Goal: Task Accomplishment & Management: Complete application form

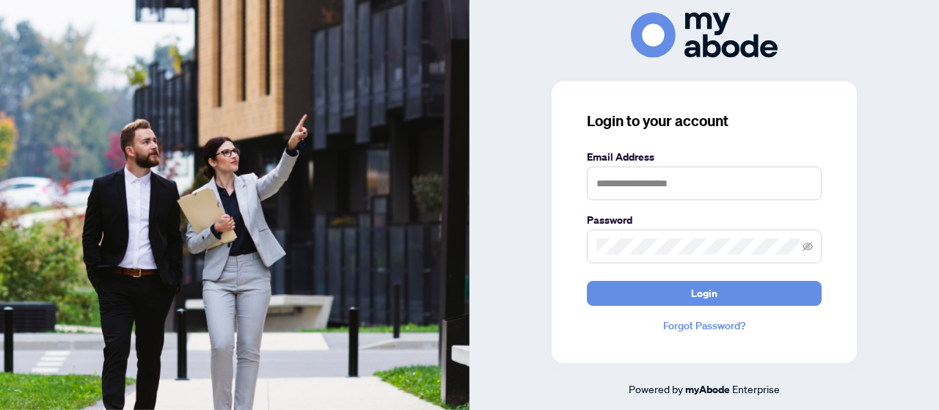
click at [561, 37] on div at bounding box center [705, 34] width 470 height 45
click at [647, 187] on input "text" at bounding box center [704, 184] width 235 height 34
type input "**********"
click at [587, 281] on button "Login" at bounding box center [704, 293] width 235 height 25
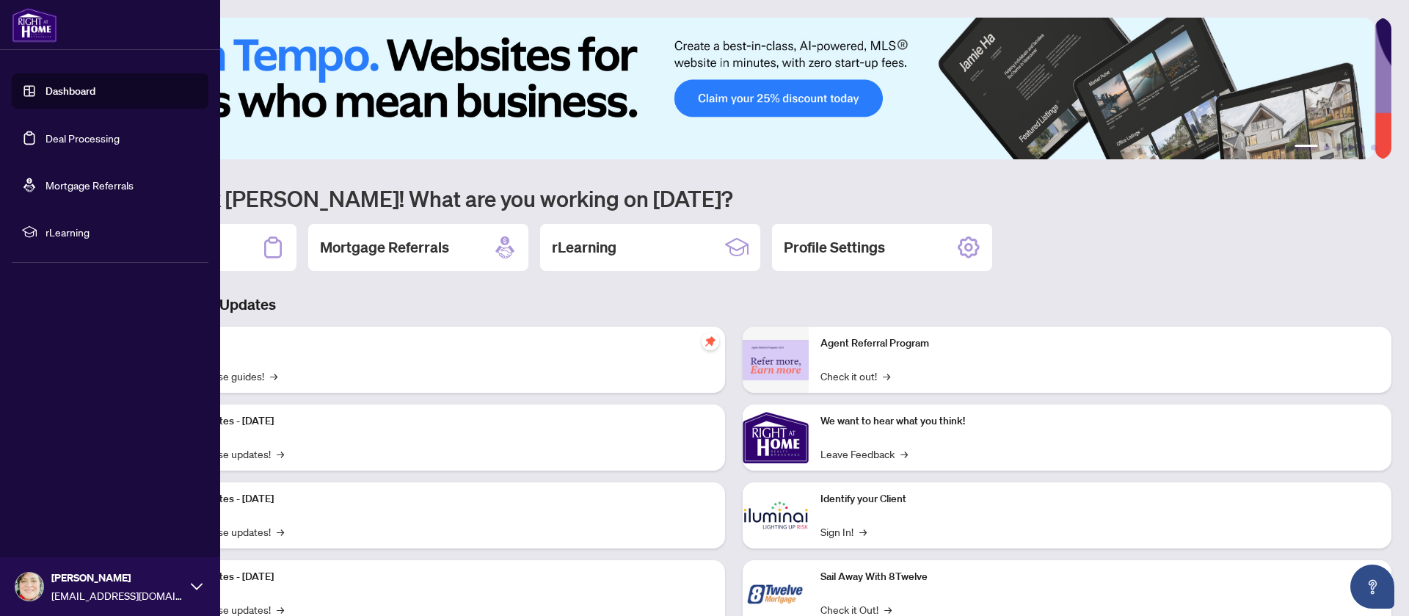
click at [89, 139] on link "Deal Processing" at bounding box center [82, 137] width 74 height 13
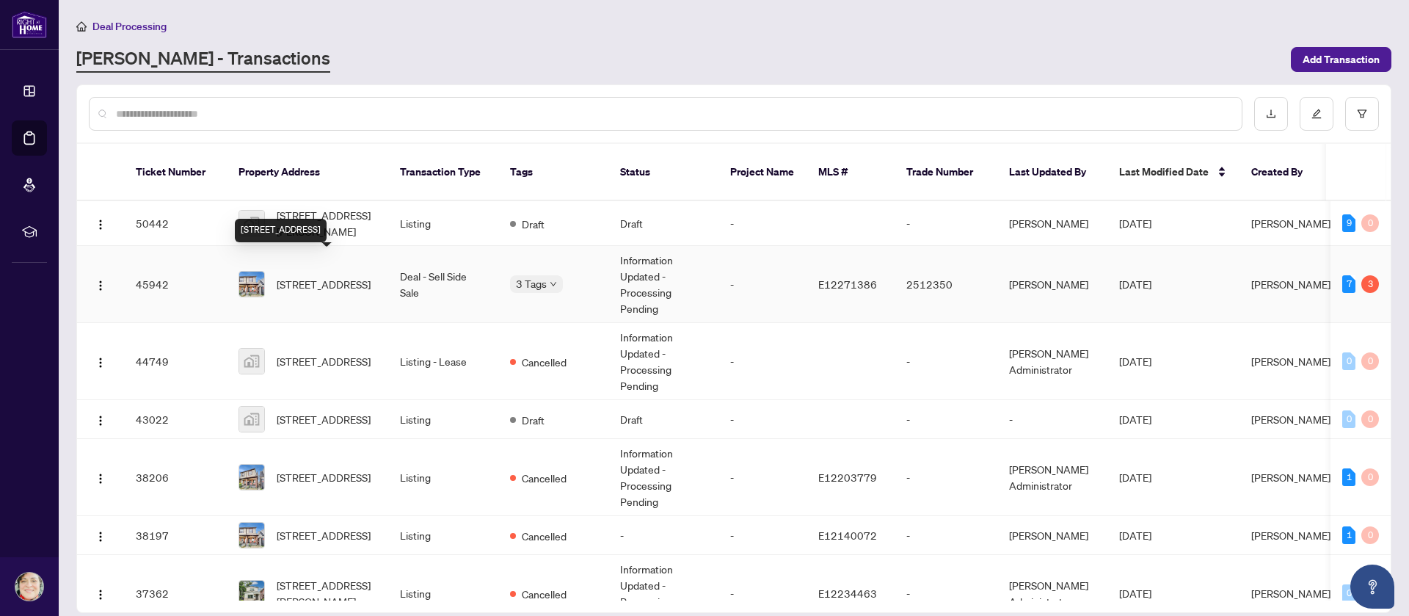
click at [335, 276] on span "17 Weymouth Ave, Toronto, Ontario M4C 1R6, Canada" at bounding box center [324, 284] width 94 height 16
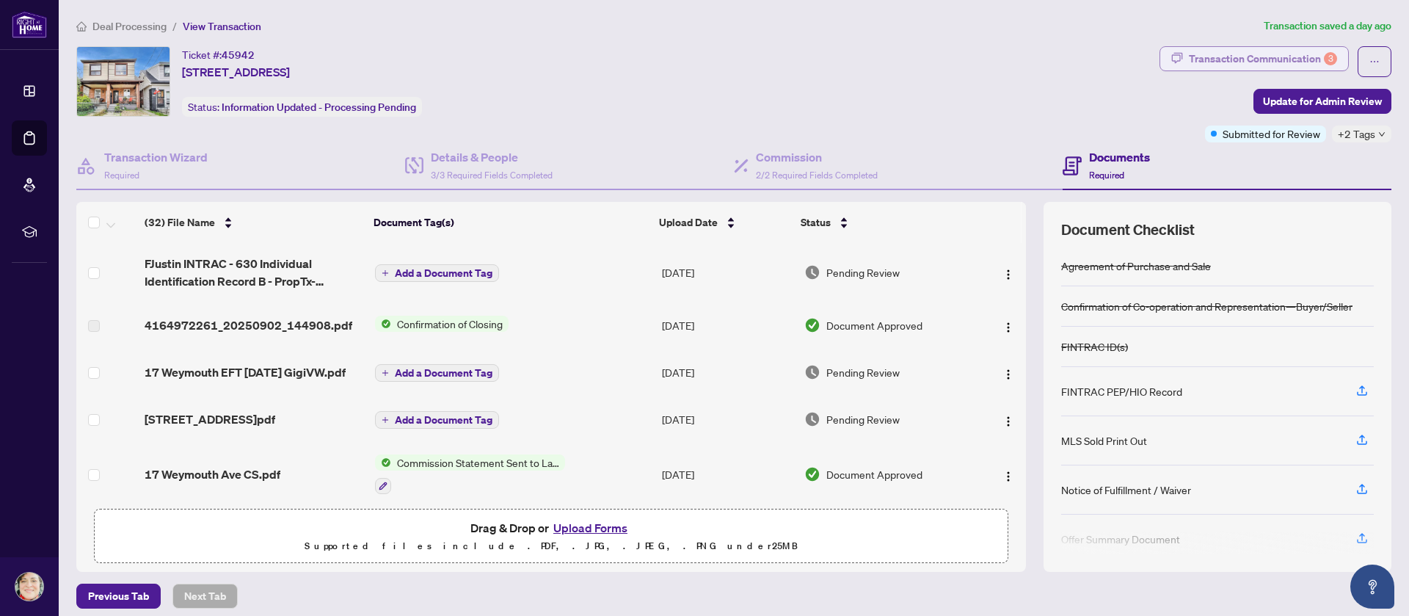
click at [1172, 54] on icon "button" at bounding box center [1177, 57] width 11 height 11
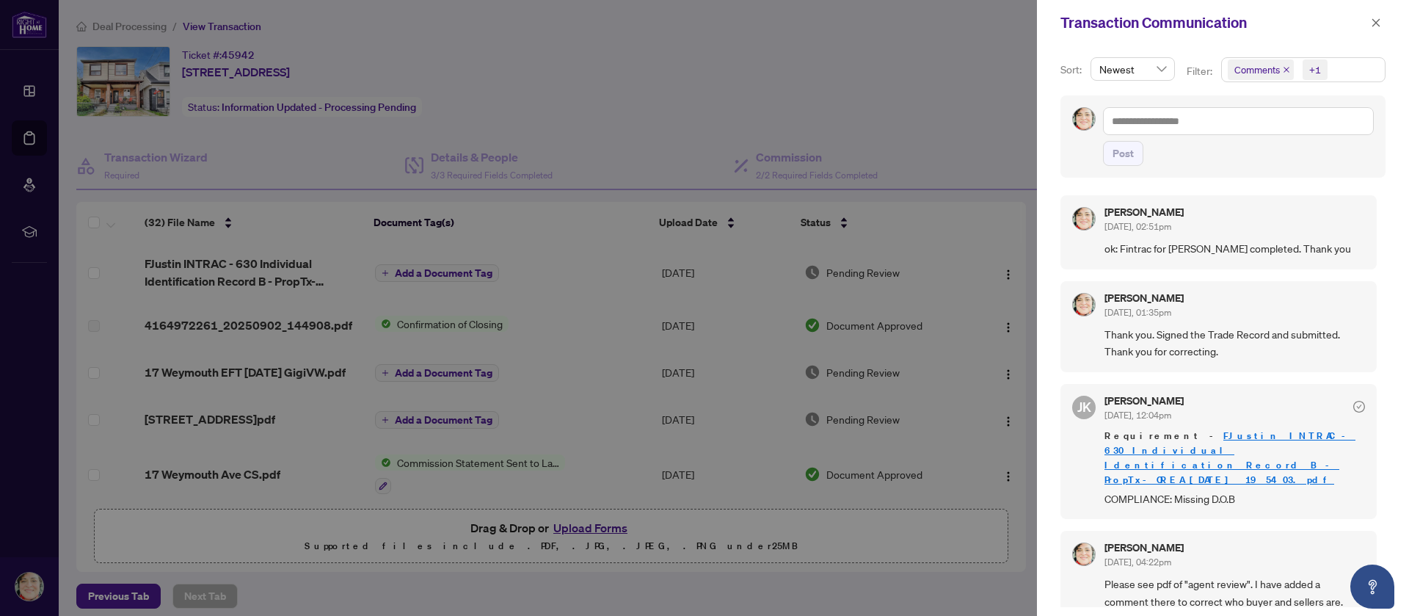
click at [1241, 74] on span "Comments" at bounding box center [1256, 69] width 45 height 15
click at [1242, 100] on span "Select All" at bounding box center [1268, 105] width 54 height 16
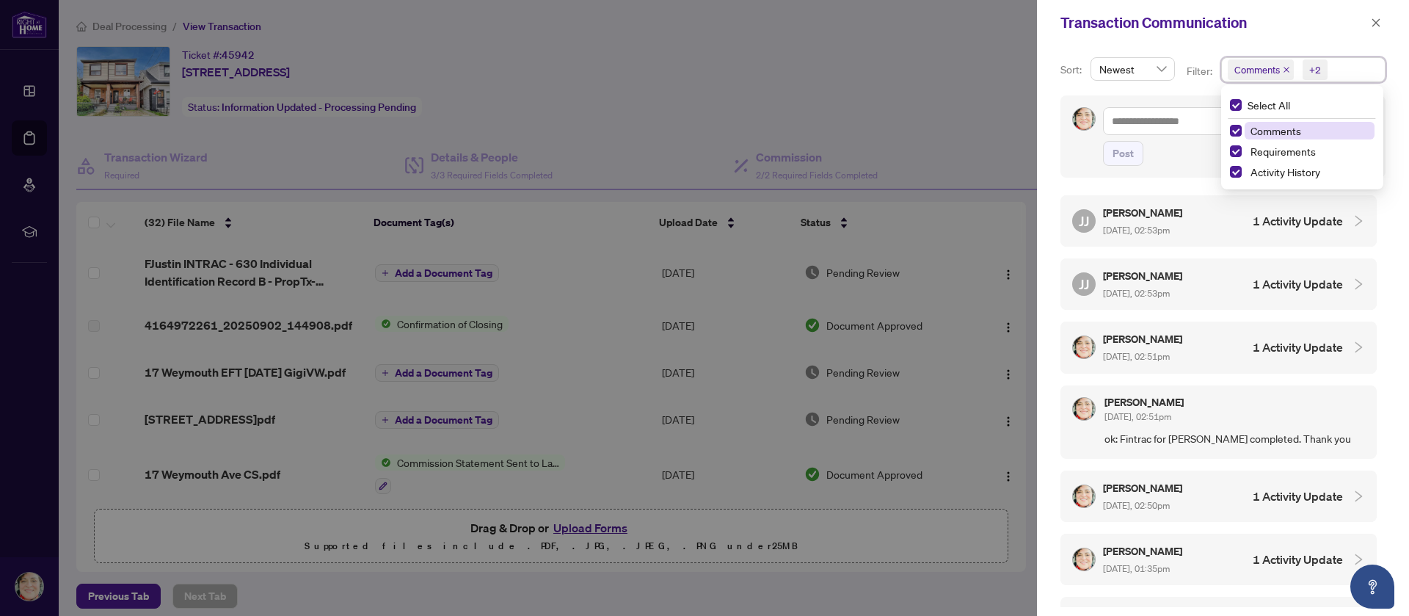
click at [1285, 285] on h4 "1 Activity Update" at bounding box center [1297, 284] width 90 height 18
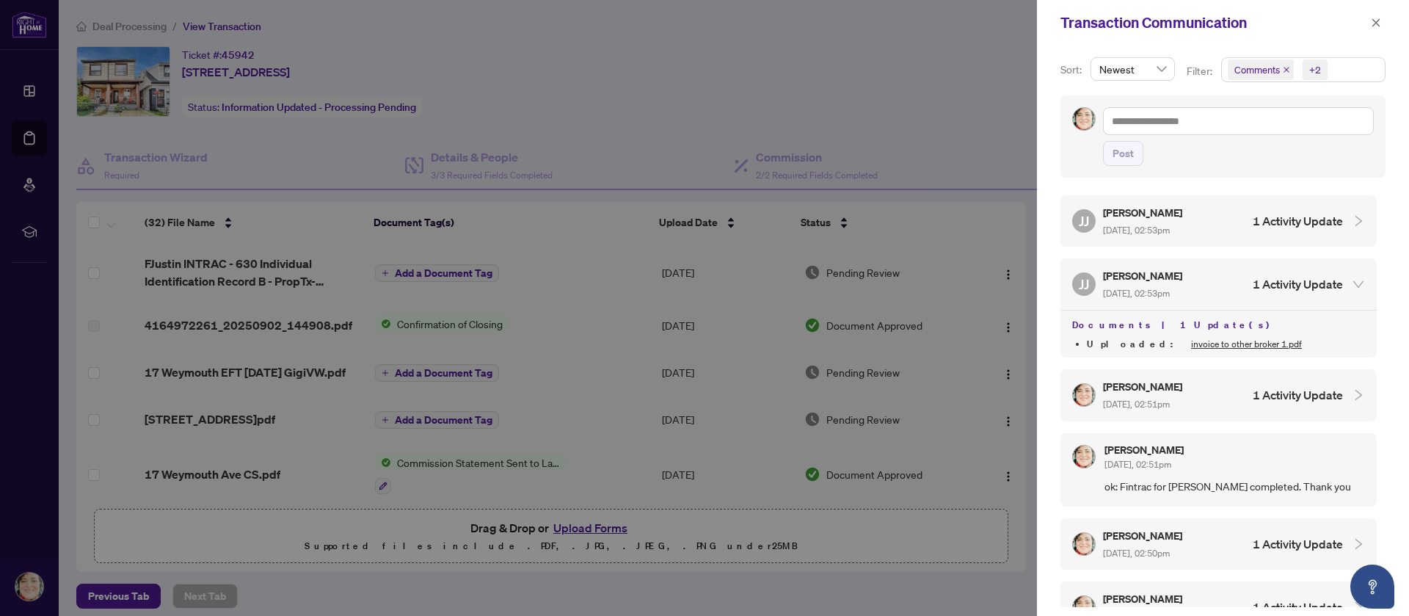
click at [1191, 340] on link "invoice to other broker 1.pdf" at bounding box center [1246, 343] width 111 height 11
click at [1308, 221] on h4 "1 Activity Update" at bounding box center [1297, 221] width 90 height 18
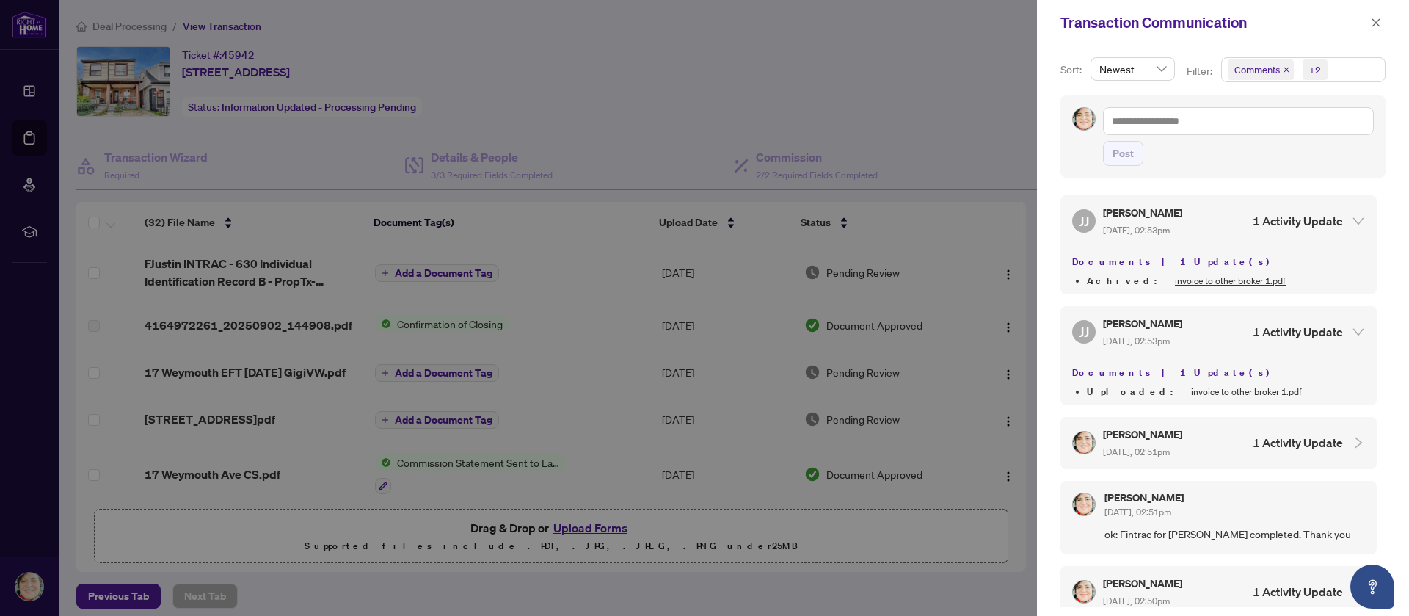
click at [1178, 280] on link "invoice to other broker 1.pdf" at bounding box center [1230, 280] width 111 height 11
click at [1374, 21] on icon "close" at bounding box center [1375, 23] width 10 height 10
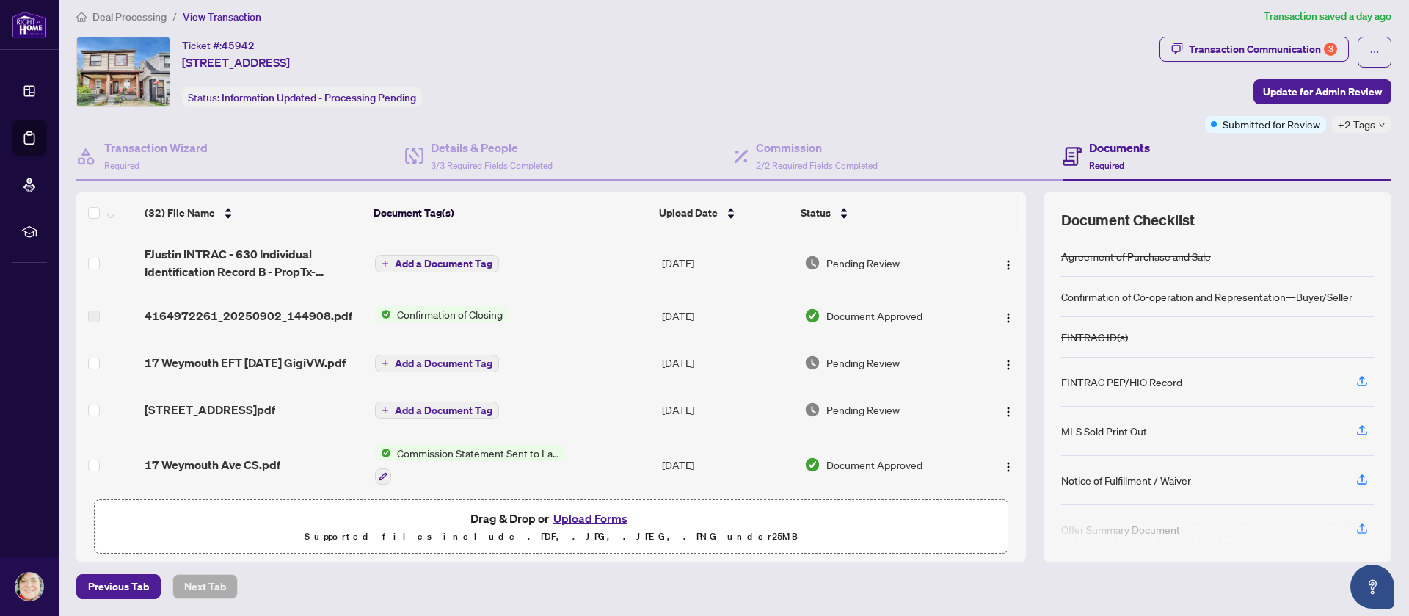
click at [968, 68] on div "Ticket #: 45942 17 Weymouth Ave, Toronto, Ontario M4C 1R6, Canada Status: Infor…" at bounding box center [614, 72] width 1077 height 70
click at [1246, 48] on div "Transaction Communication 3" at bounding box center [1263, 48] width 148 height 23
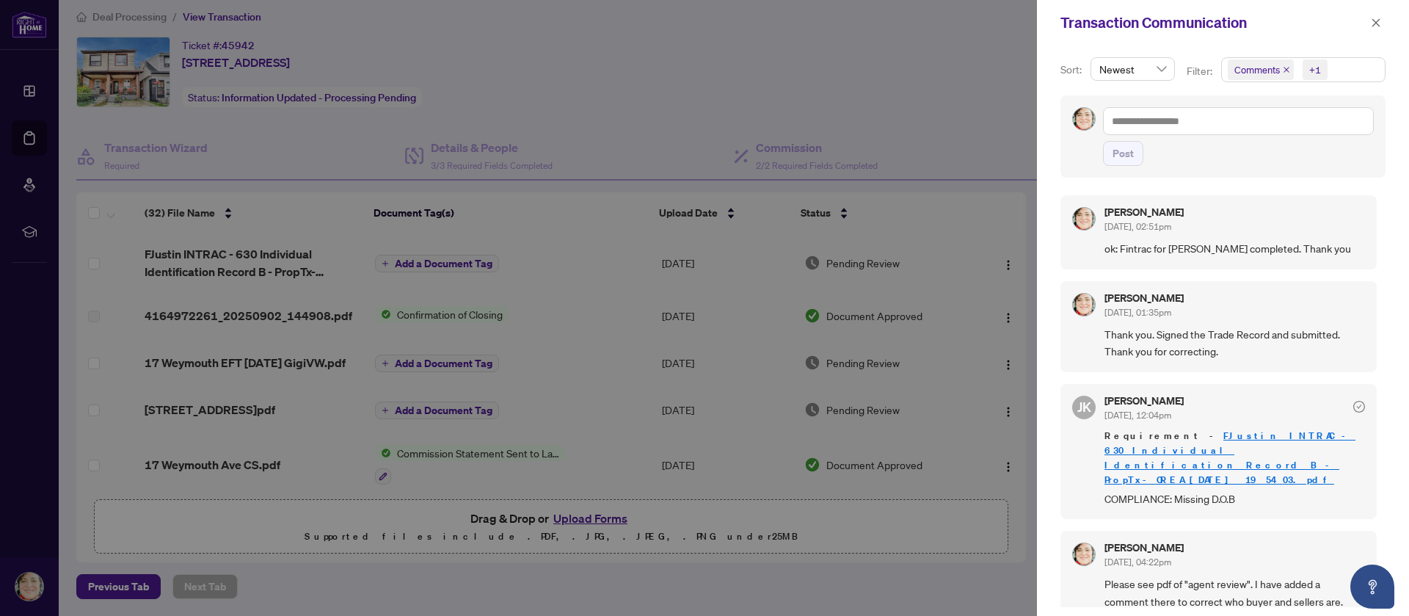
click at [1256, 69] on span "Comments" at bounding box center [1256, 69] width 45 height 15
click at [1254, 99] on span "Select All" at bounding box center [1268, 105] width 54 height 16
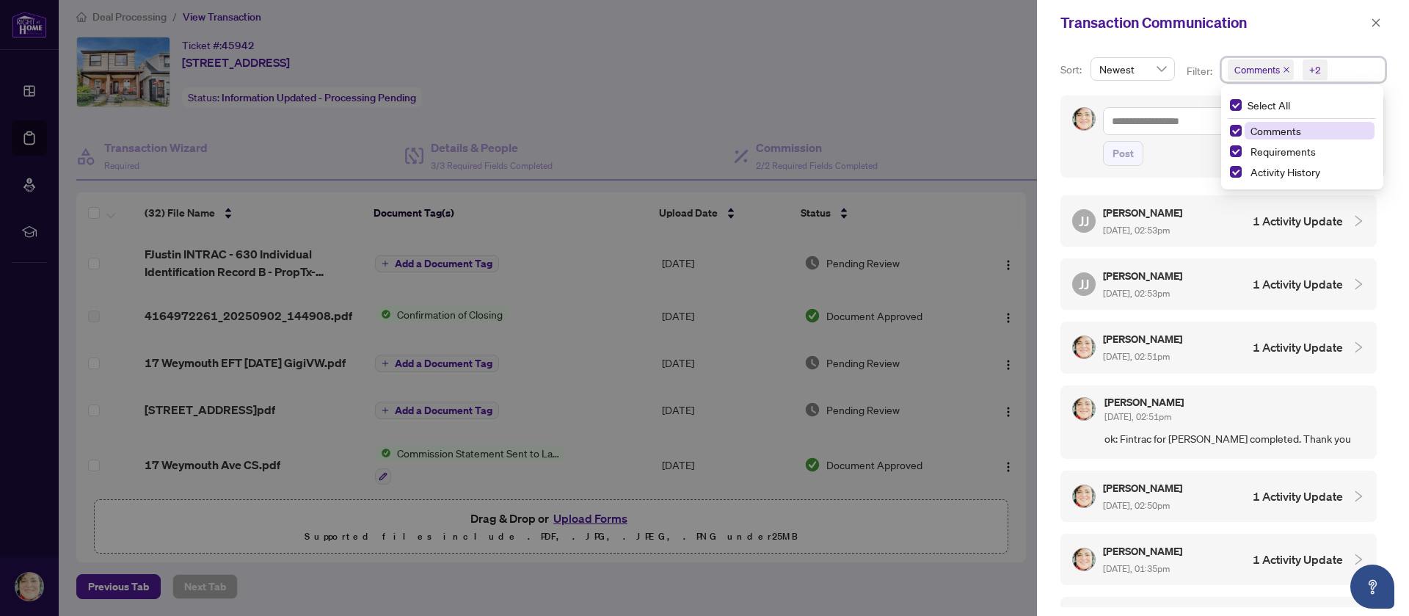
click at [879, 62] on div at bounding box center [704, 308] width 1409 height 616
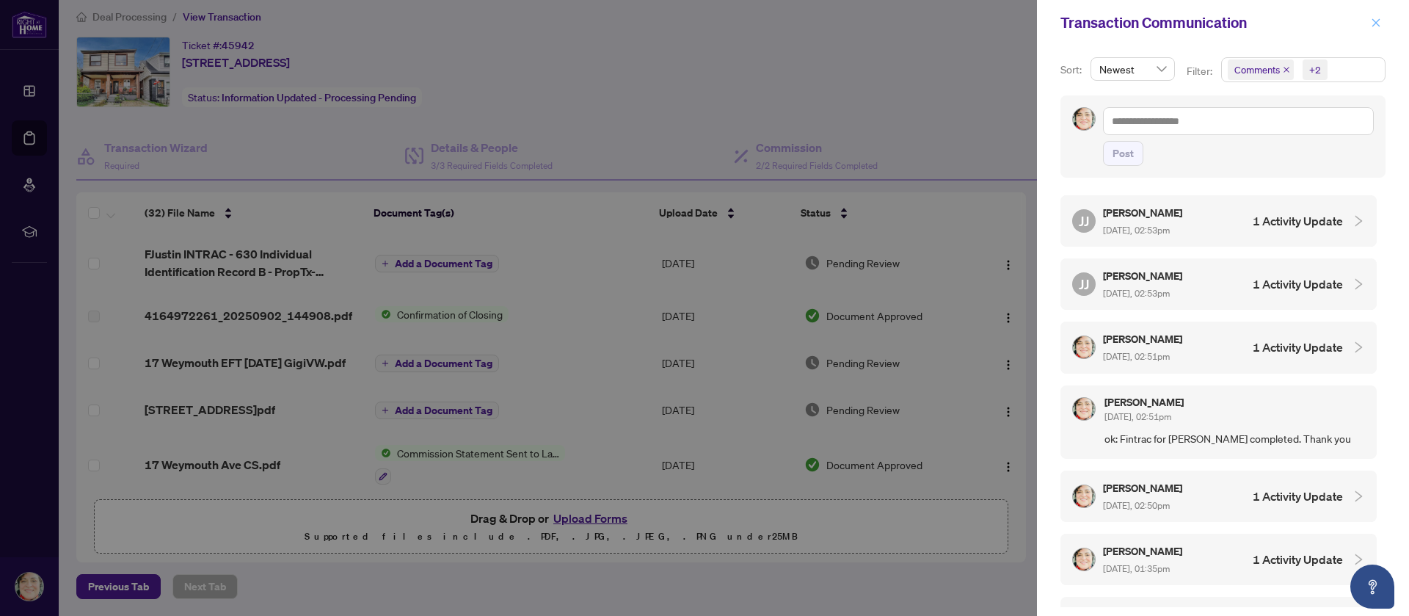
click at [1373, 18] on icon "close" at bounding box center [1375, 23] width 10 height 10
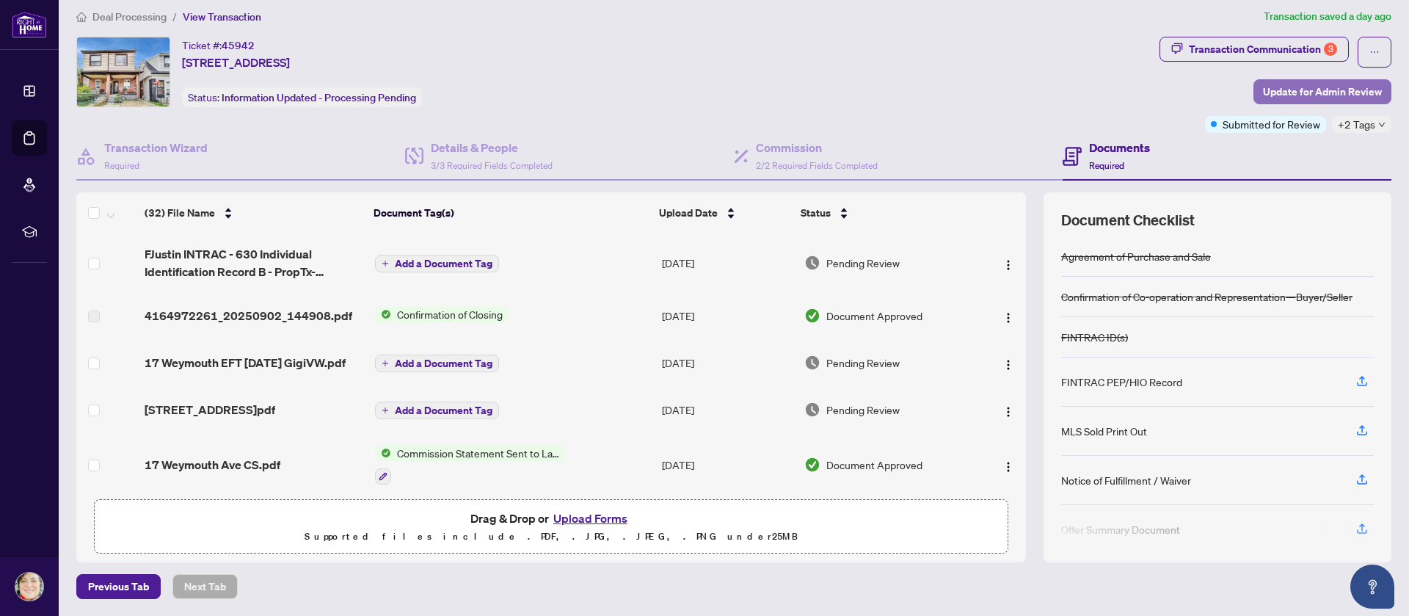
click at [1279, 85] on span "Update for Admin Review" at bounding box center [1322, 91] width 119 height 23
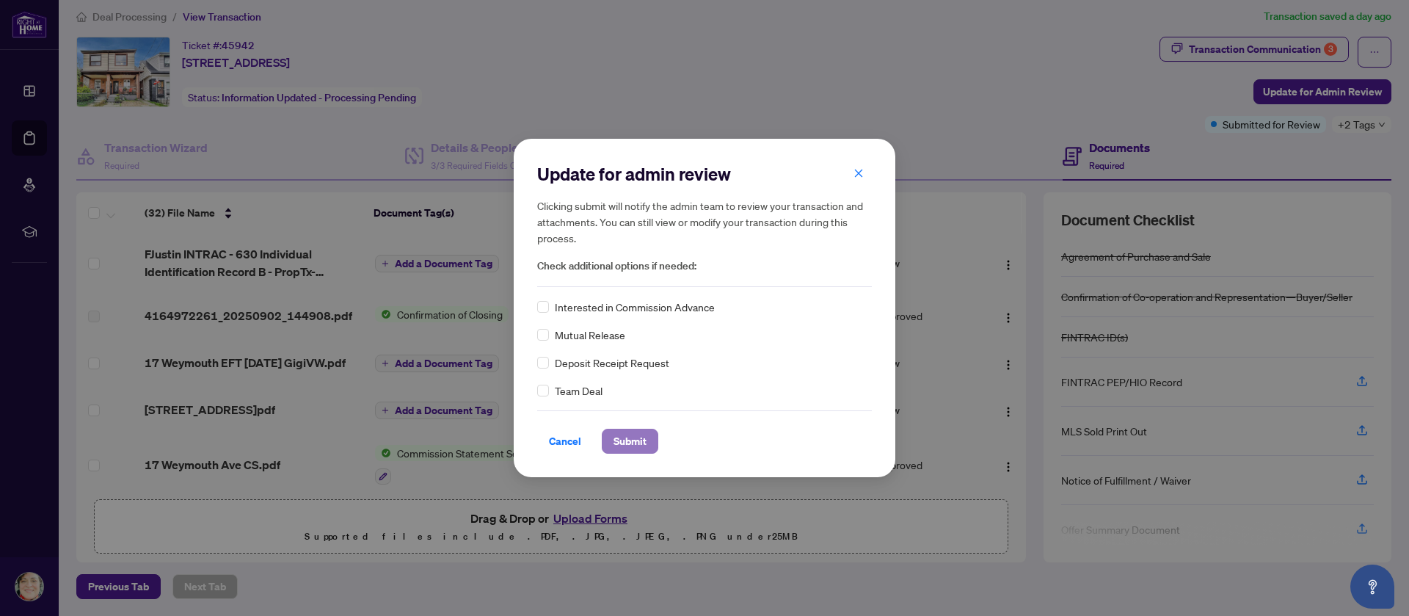
click at [634, 438] on span "Submit" at bounding box center [629, 440] width 33 height 23
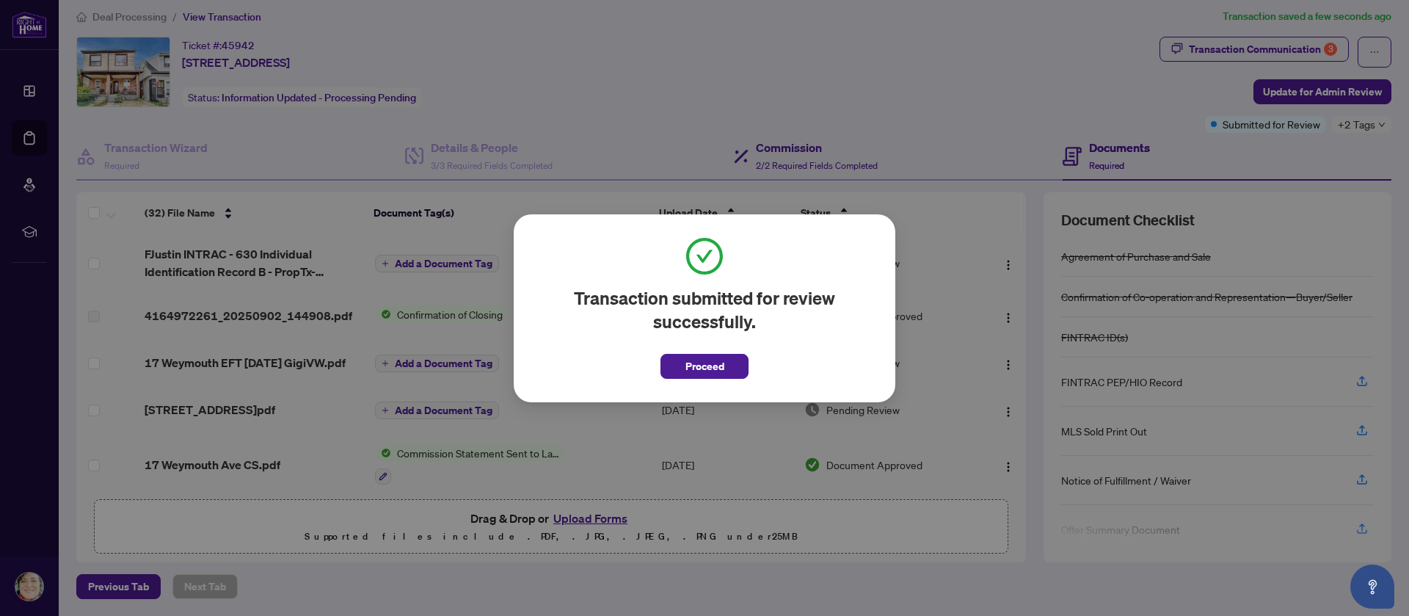
drag, startPoint x: 718, startPoint y: 359, endPoint x: 867, endPoint y: 148, distance: 258.3
click at [718, 359] on span "Proceed" at bounding box center [704, 365] width 39 height 23
